Goal: Communication & Community: Participate in discussion

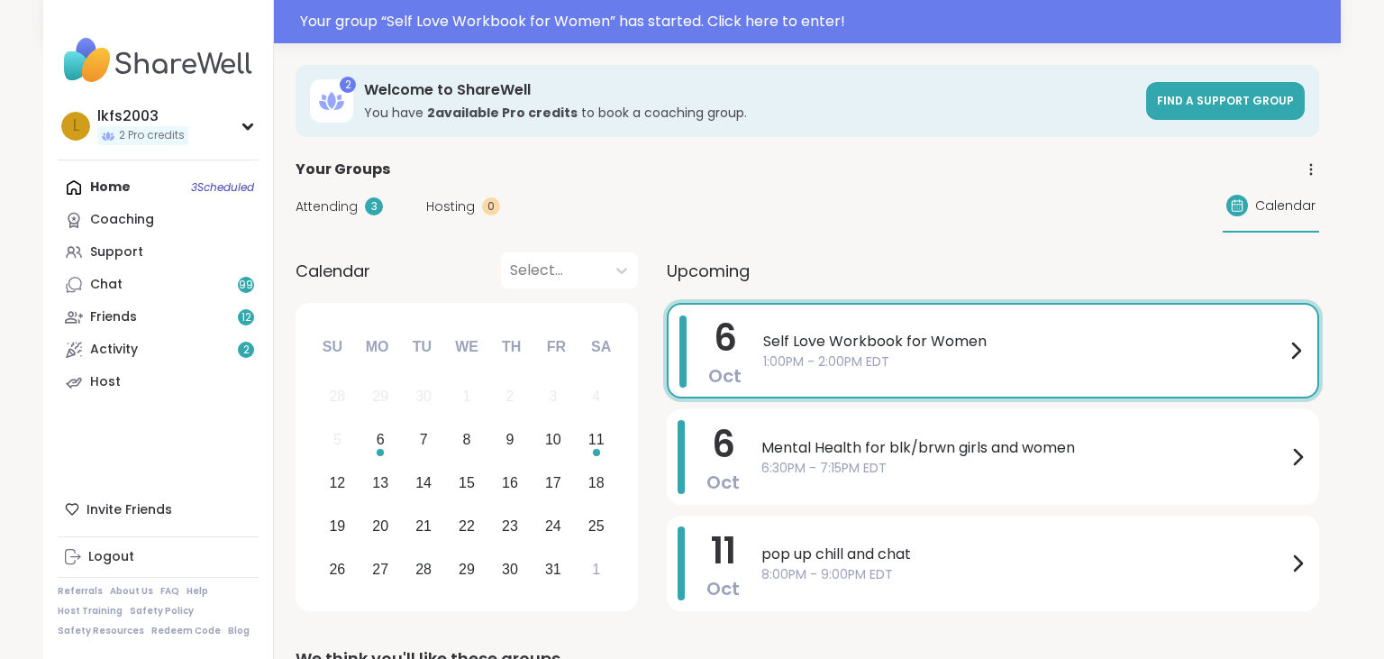
click at [765, 344] on span "Self Love Workbook for Women" at bounding box center [1024, 342] width 522 height 22
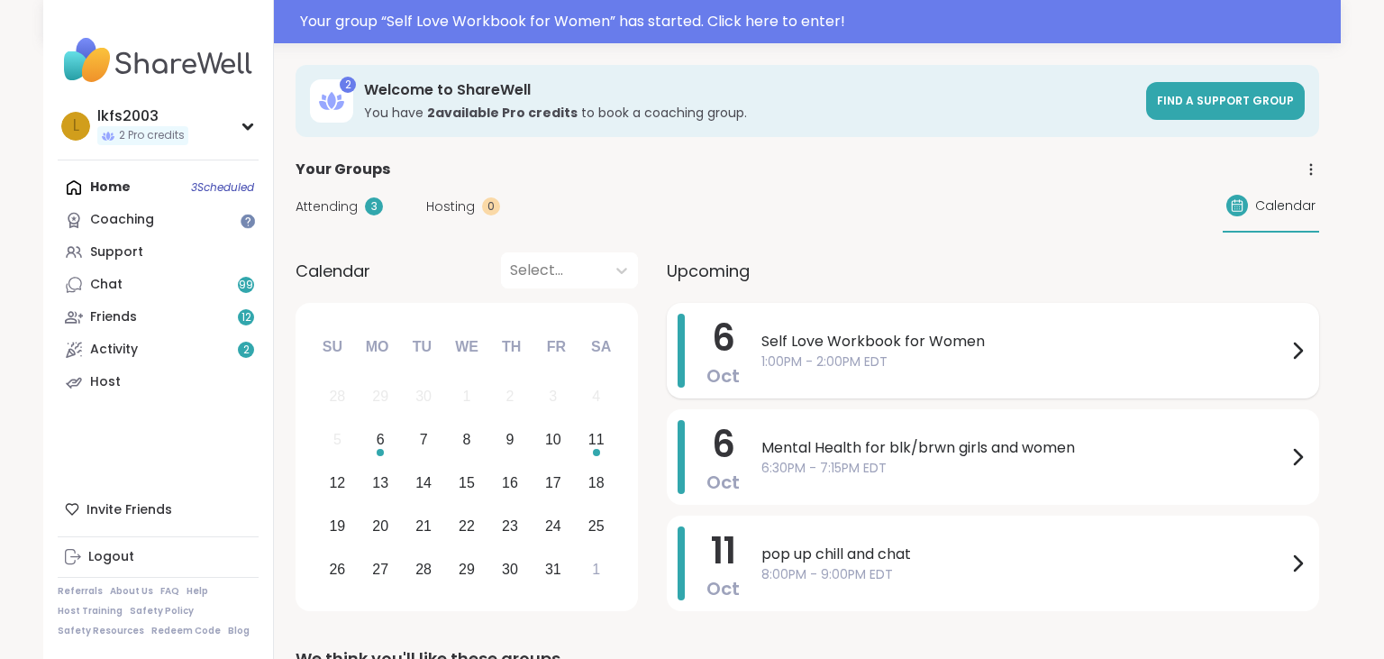
click at [1124, 337] on span "Self Love Workbook for Women" at bounding box center [1024, 342] width 525 height 22
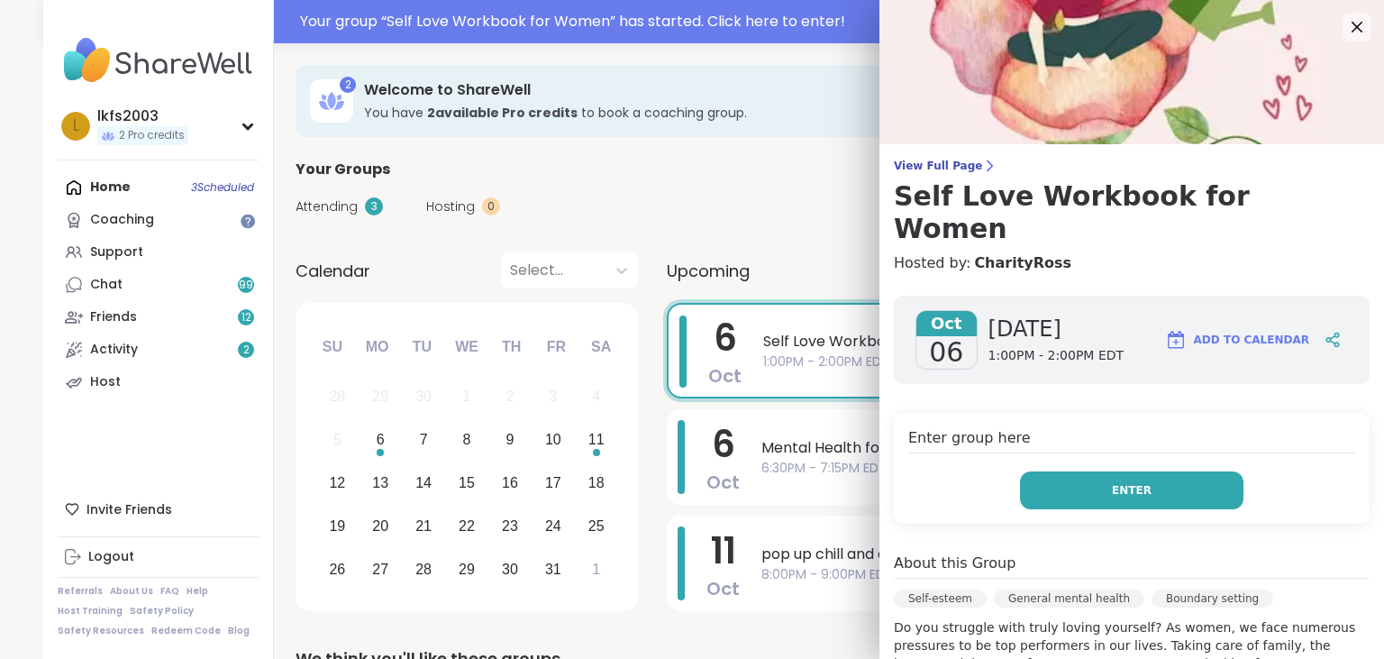
click at [1127, 471] on button "Enter" at bounding box center [1132, 490] width 224 height 38
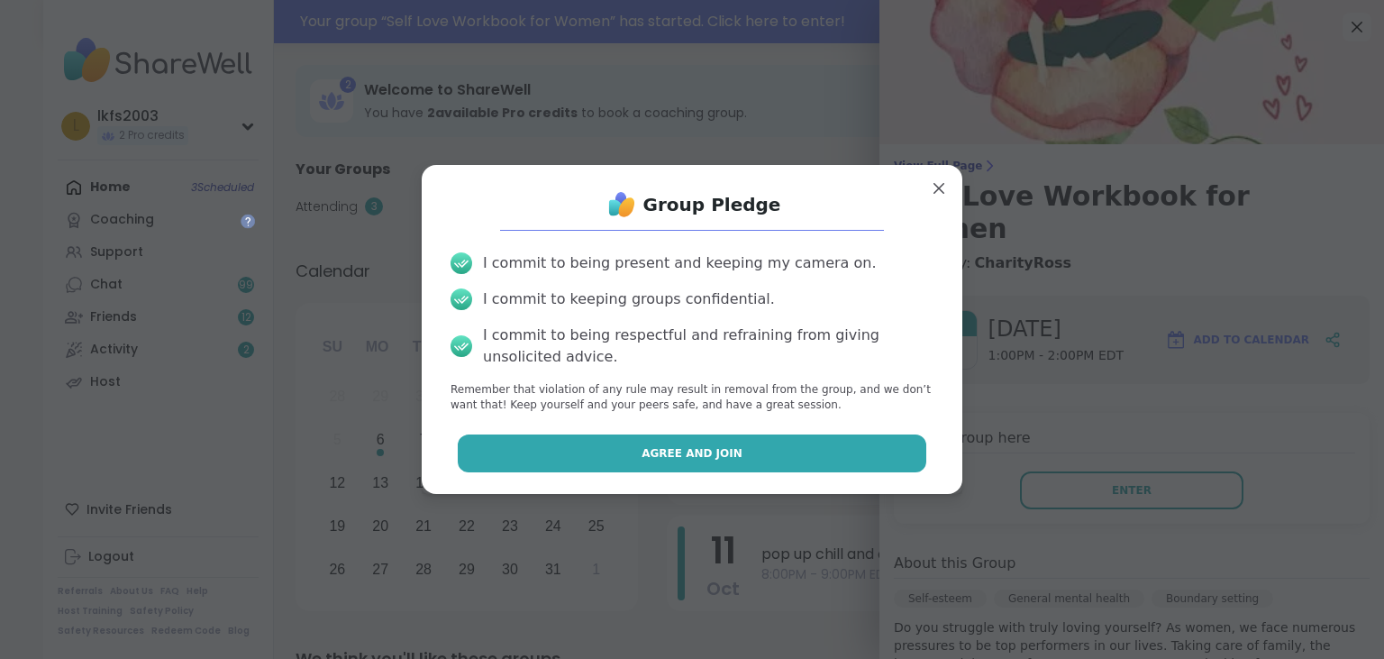
click at [808, 443] on button "Agree and Join" at bounding box center [693, 453] width 470 height 38
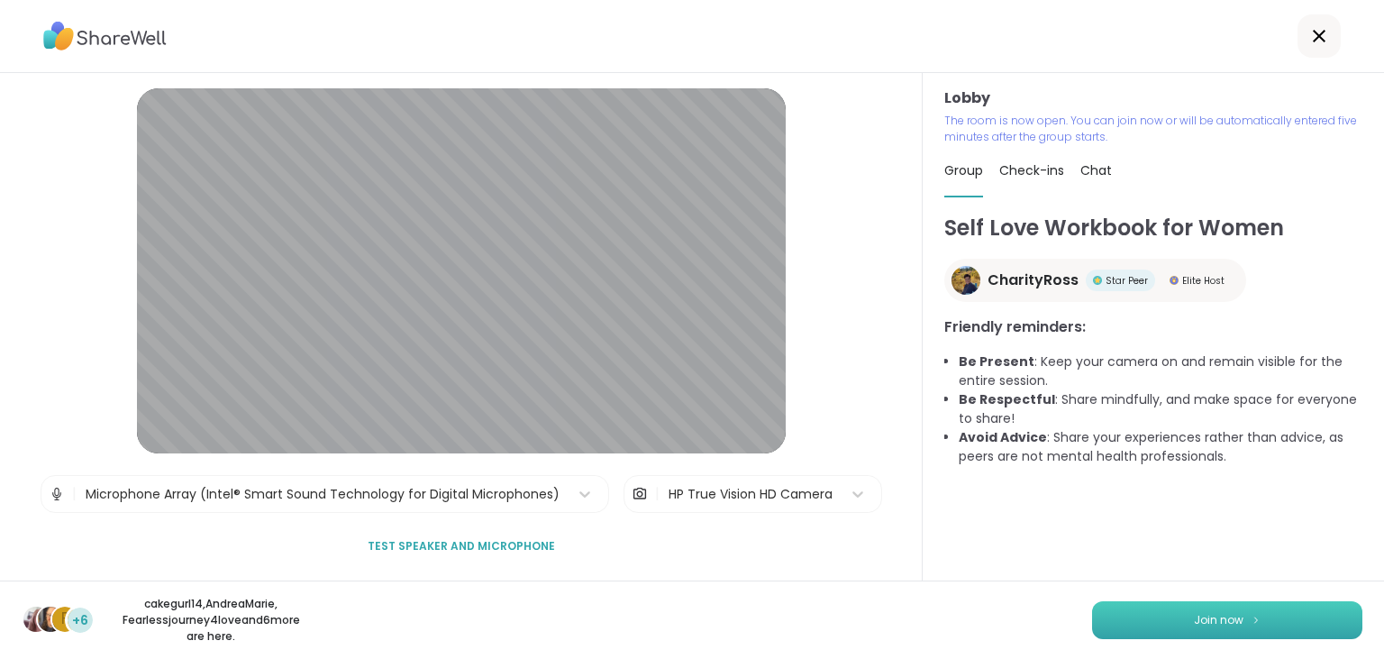
click at [1159, 618] on button "Join now" at bounding box center [1227, 620] width 270 height 38
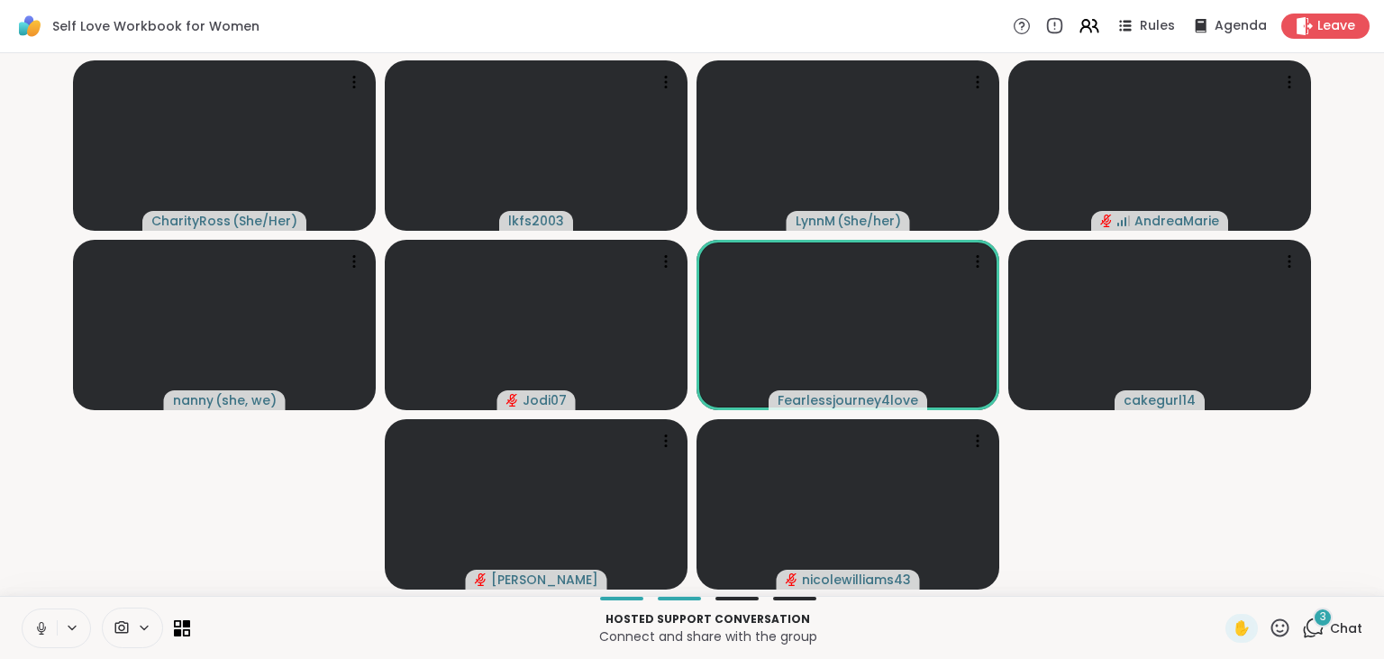
click at [36, 623] on icon at bounding box center [41, 628] width 16 height 16
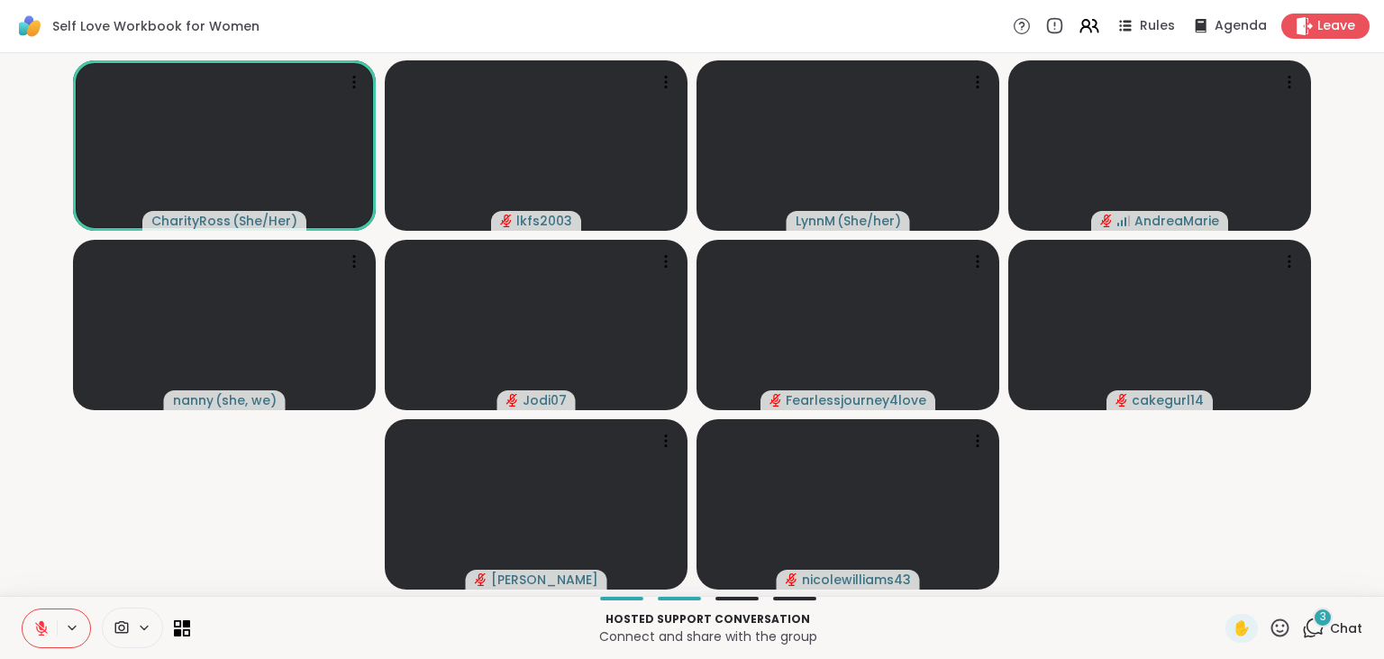
click at [45, 634] on icon at bounding box center [41, 628] width 16 height 16
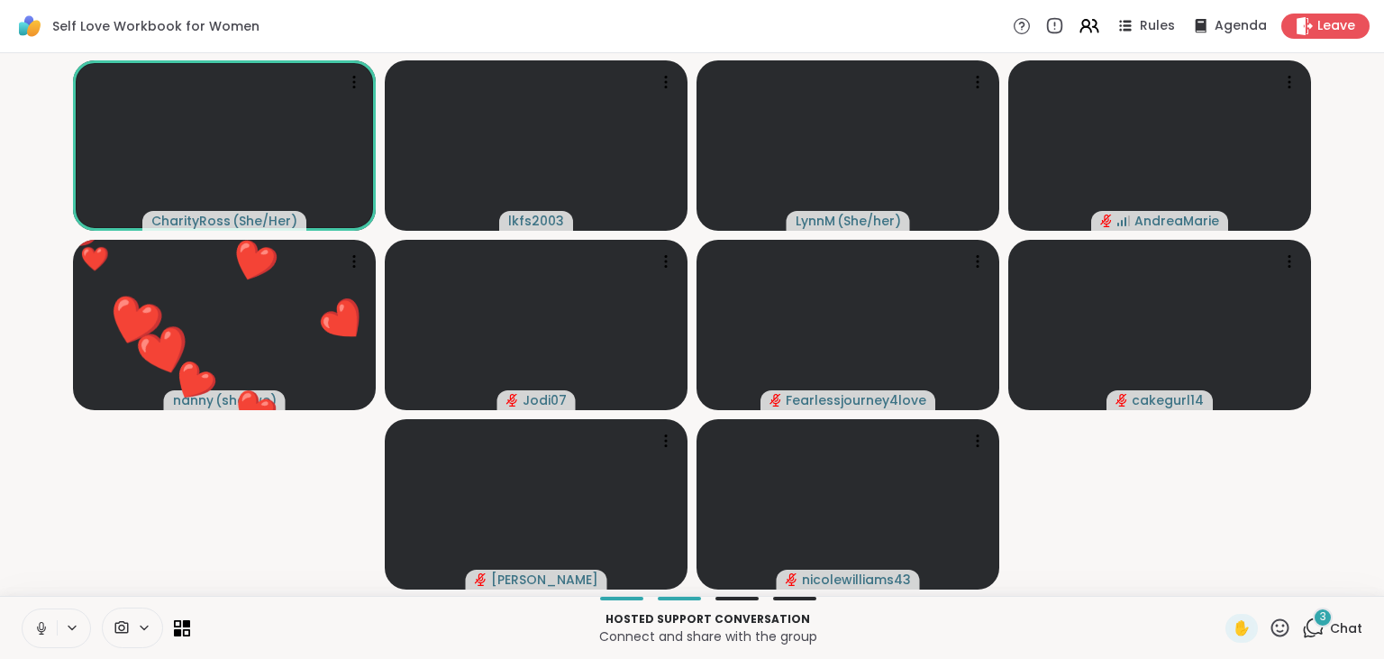
click at [46, 625] on icon at bounding box center [41, 628] width 16 height 16
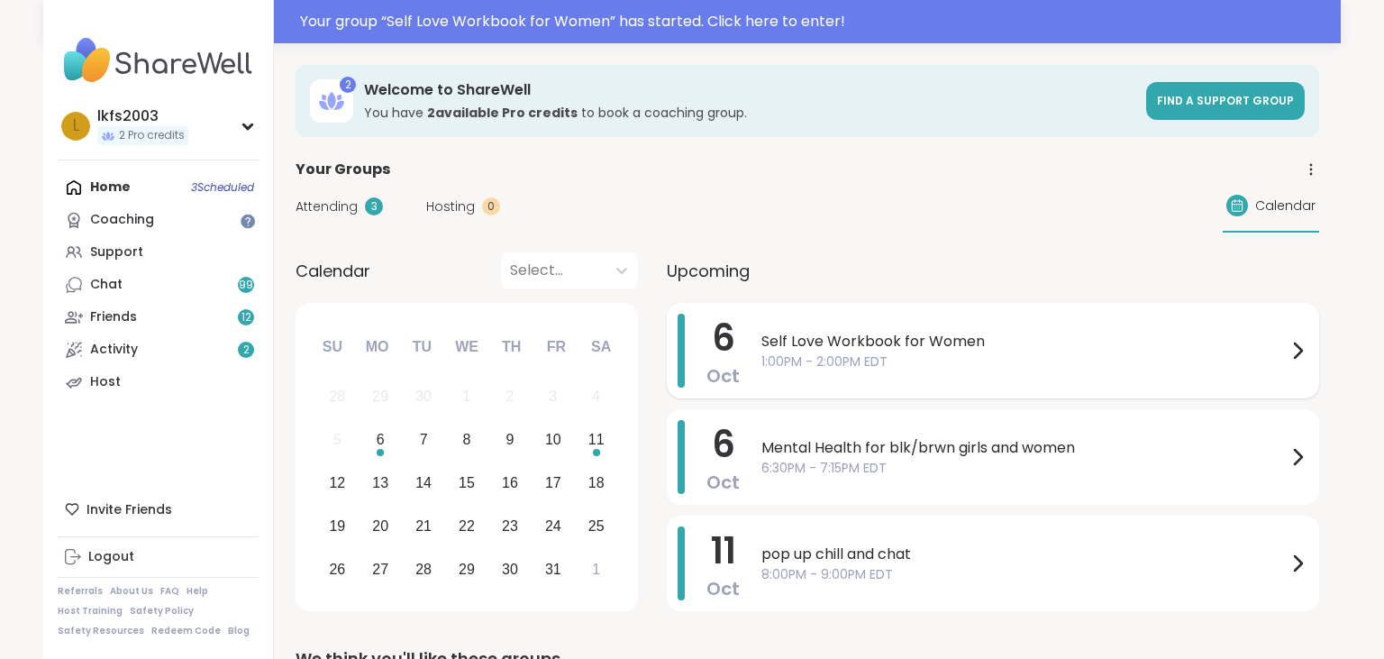
click at [847, 342] on span "Self Love Workbook for Women" at bounding box center [1024, 342] width 525 height 22
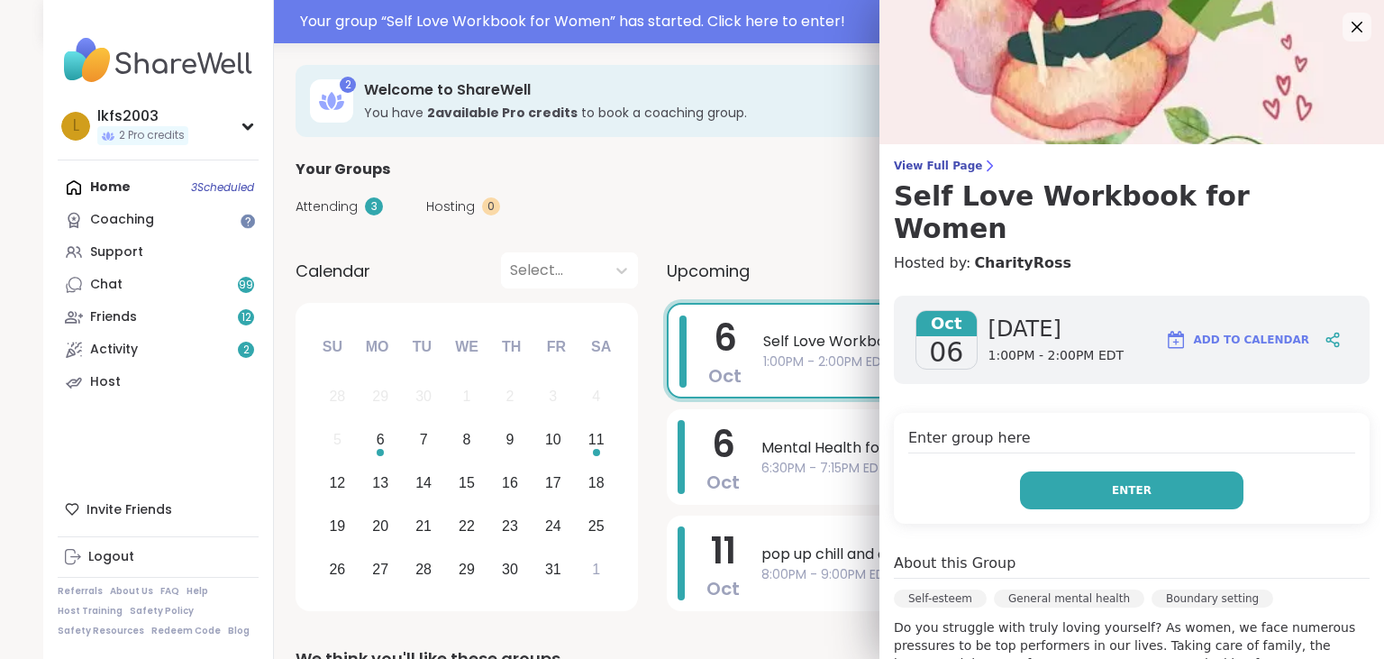
click at [1078, 471] on button "Enter" at bounding box center [1132, 490] width 224 height 38
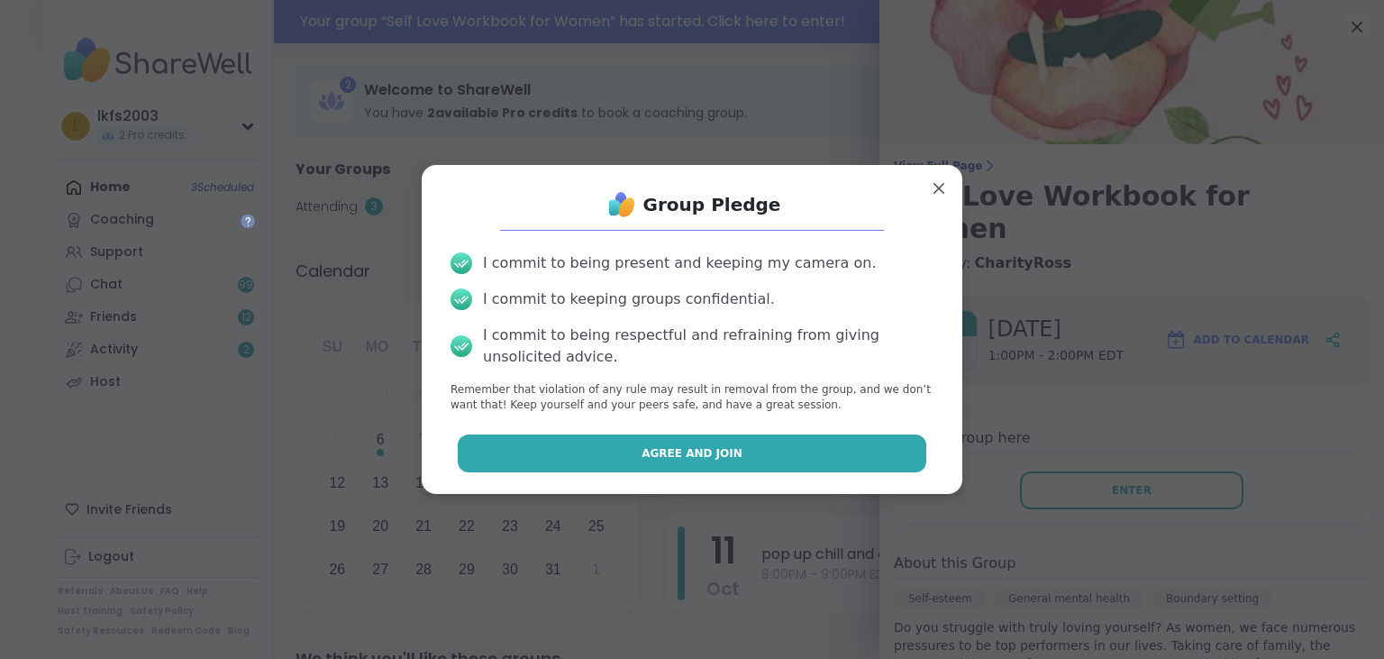
click at [915, 456] on button "Agree and Join" at bounding box center [693, 453] width 470 height 38
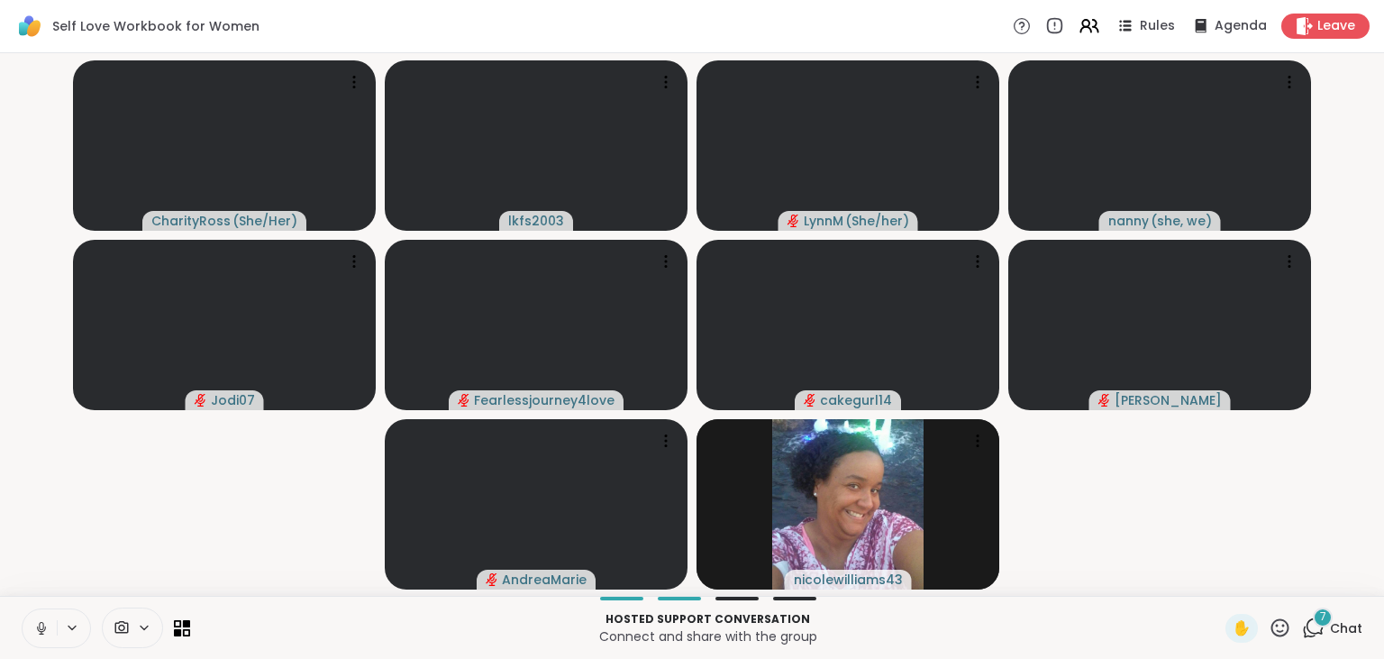
click at [36, 629] on icon at bounding box center [41, 628] width 16 height 16
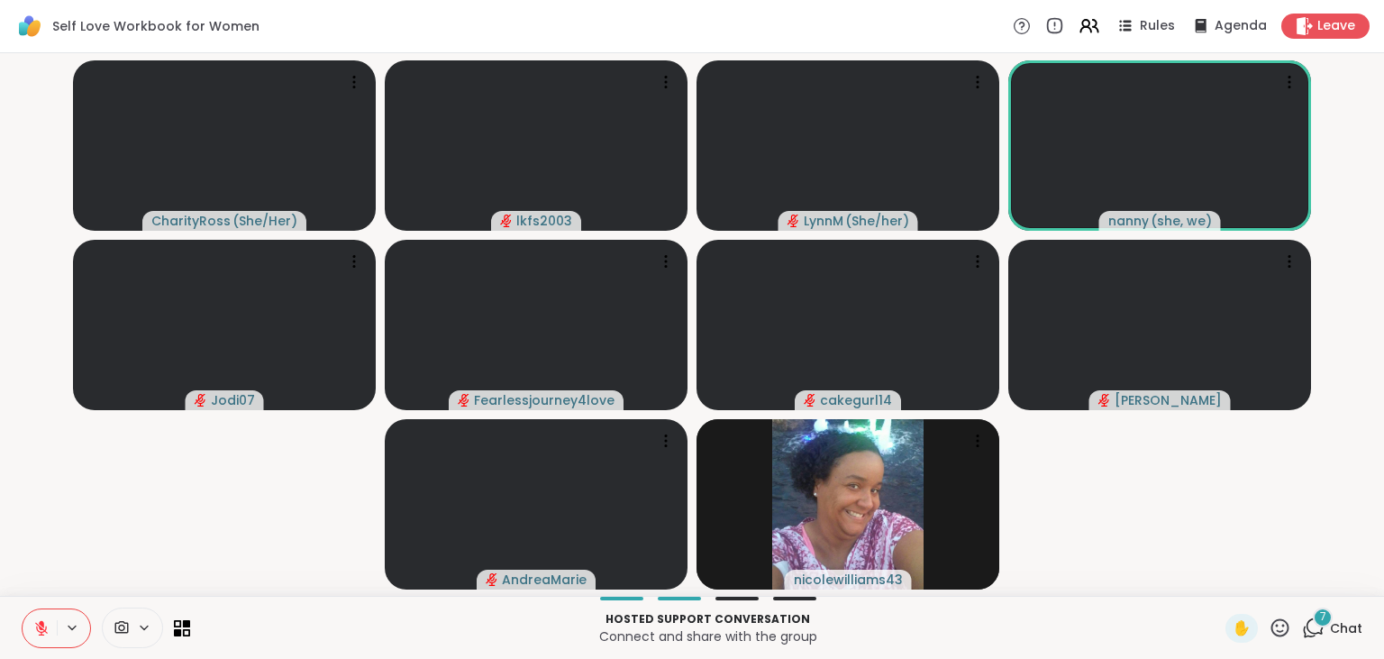
click at [45, 625] on icon at bounding box center [41, 628] width 16 height 16
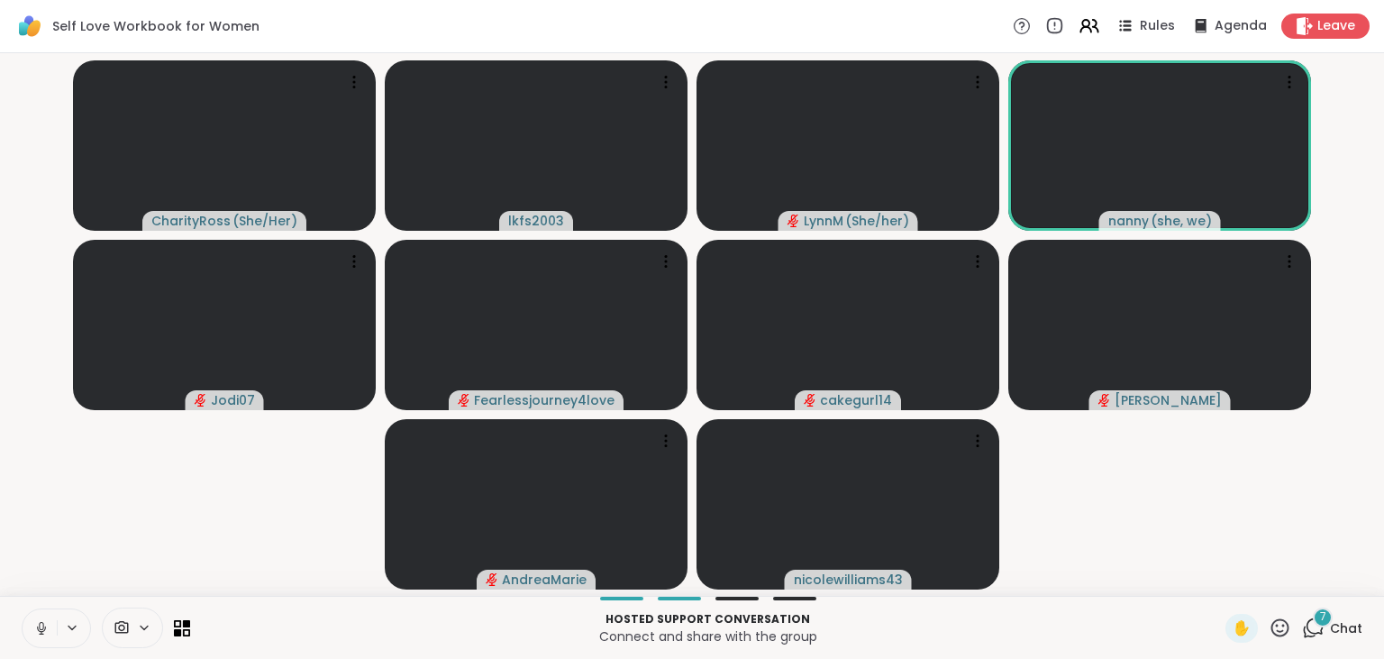
click at [44, 637] on button at bounding box center [40, 628] width 34 height 38
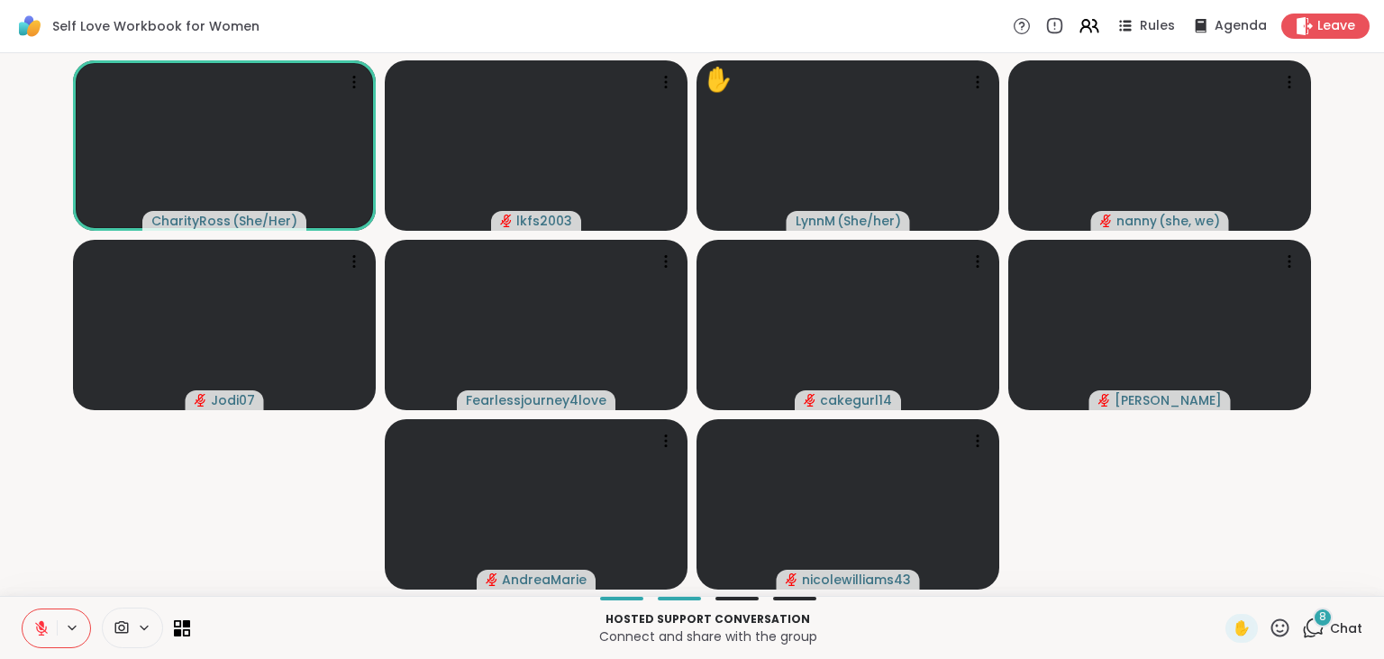
click at [1289, 618] on icon at bounding box center [1280, 627] width 23 height 23
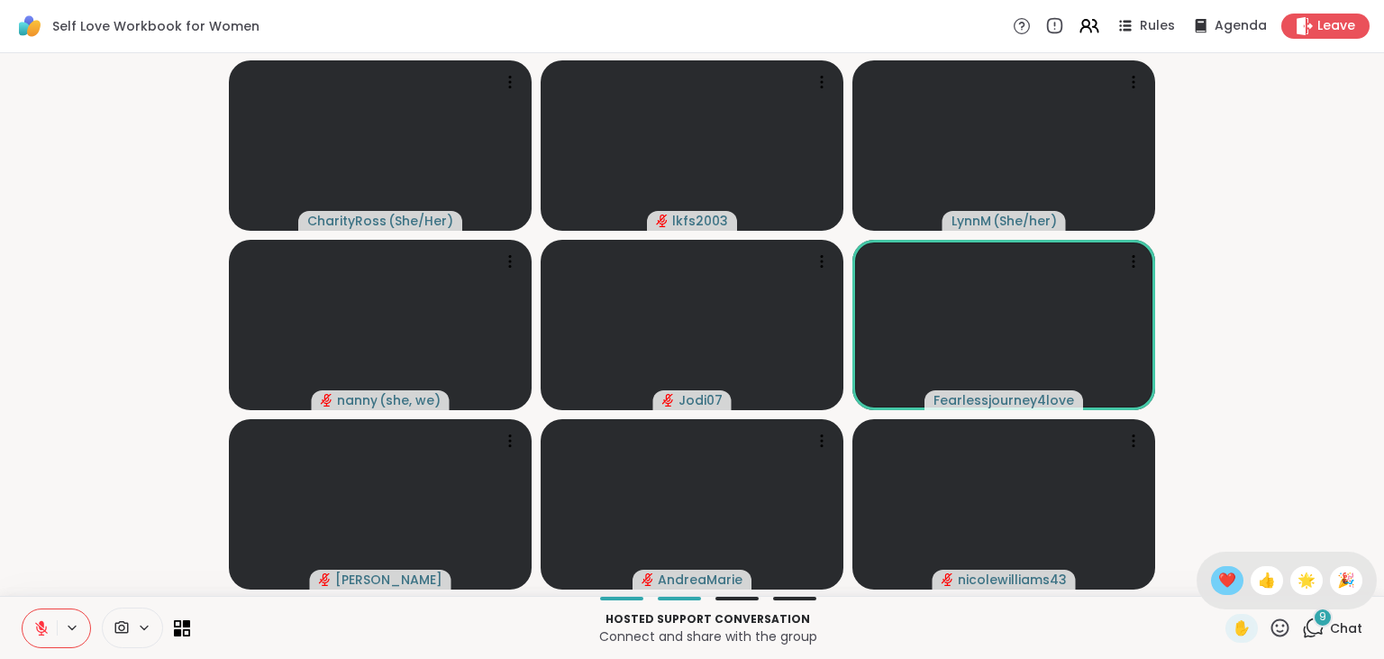
click at [1219, 571] on span "❤️" at bounding box center [1228, 581] width 18 height 22
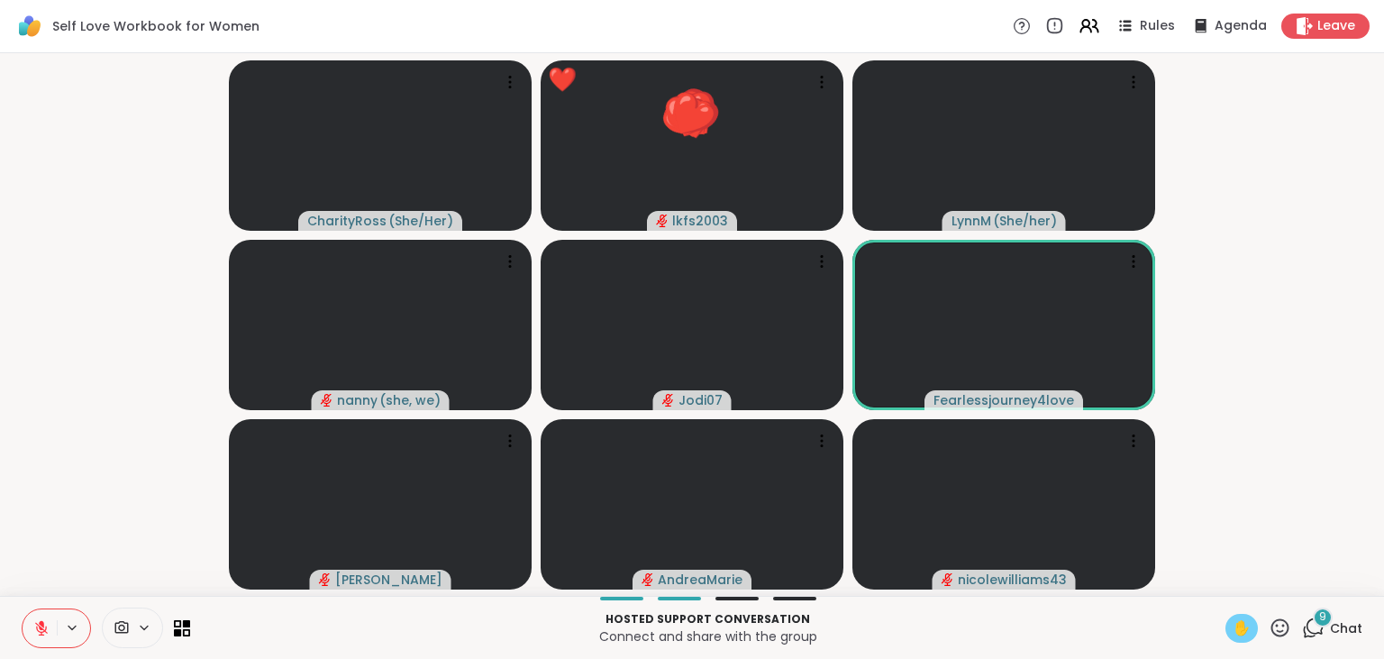
click at [1249, 633] on span "✋" at bounding box center [1242, 628] width 18 height 22
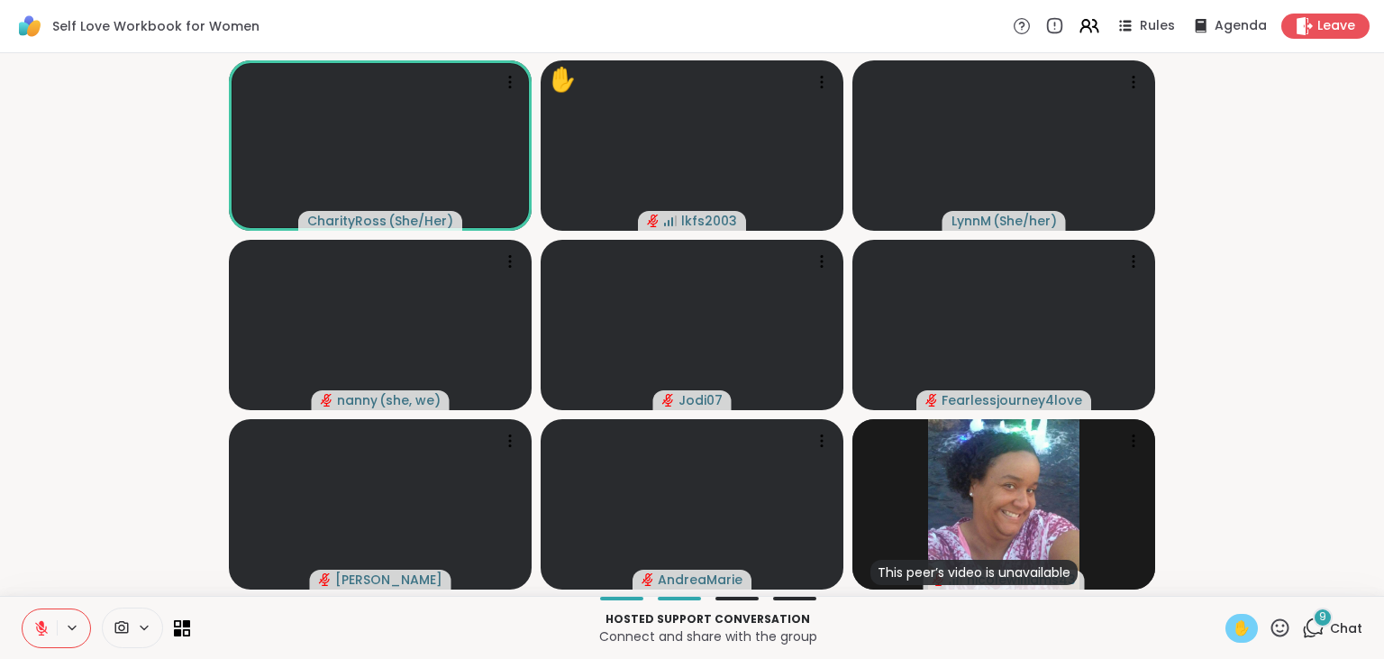
click at [1240, 639] on span "✋" at bounding box center [1242, 628] width 18 height 22
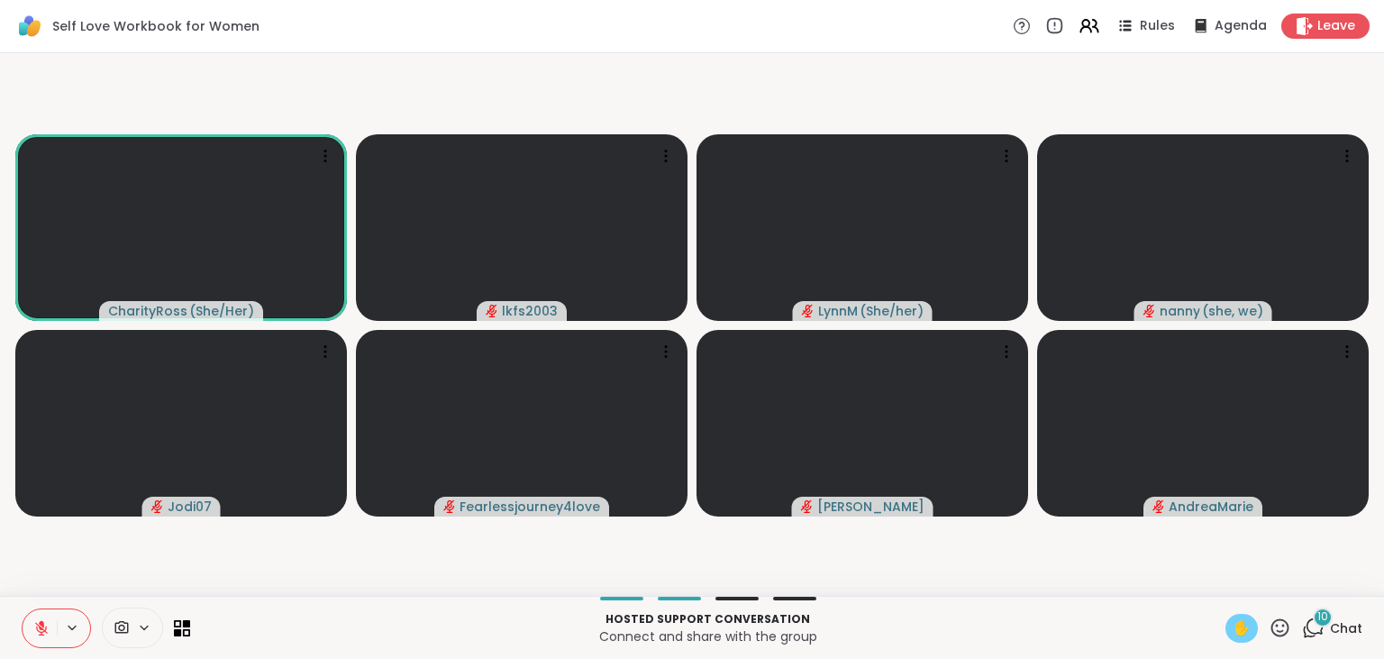
click at [1240, 639] on span "✋" at bounding box center [1242, 628] width 18 height 22
click at [1383, 388] on div "CharityRoss ( She/Her ) ✋ lkfs2003 [PERSON_NAME] ( She/her ) [PERSON_NAME] ( sh…" at bounding box center [692, 324] width 1384 height 543
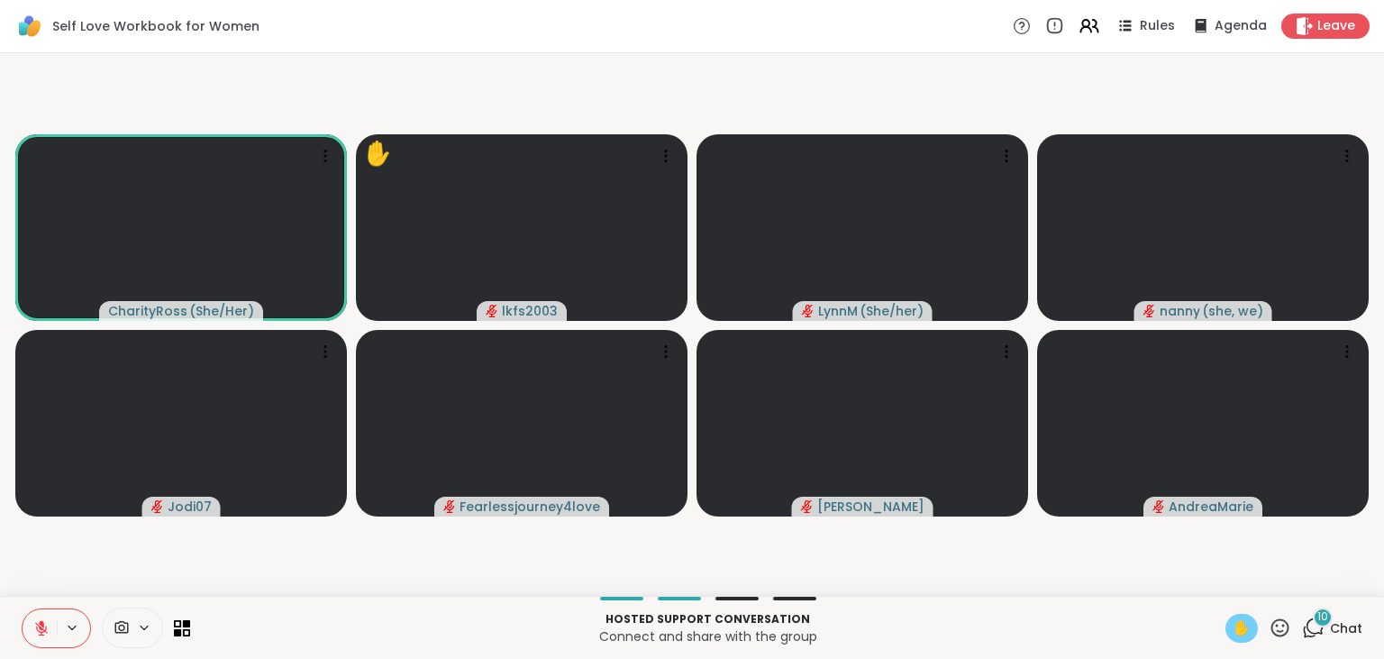
click at [1383, 388] on div "CharityRoss ( She/Her ) ✋ lkfs2003 [PERSON_NAME] ( She/her ) [PERSON_NAME] ( sh…" at bounding box center [692, 324] width 1384 height 543
click at [1379, 398] on div "CharityRoss ( She/Her ) ✋ lkfs2003 [PERSON_NAME] ( She/her ) [PERSON_NAME] ( sh…" at bounding box center [692, 324] width 1384 height 543
click at [1245, 633] on span "✋" at bounding box center [1242, 628] width 18 height 22
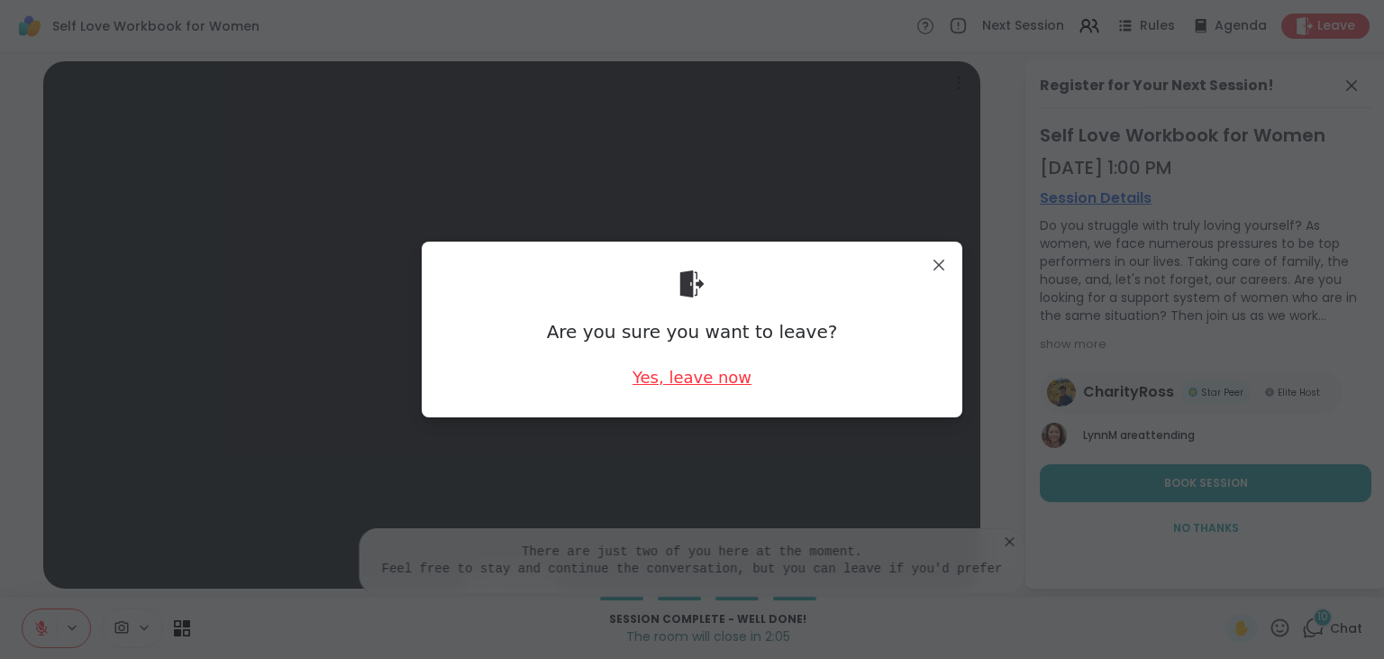
click at [651, 385] on div "Yes, leave now" at bounding box center [692, 377] width 119 height 23
